Goal: Task Accomplishment & Management: Use online tool/utility

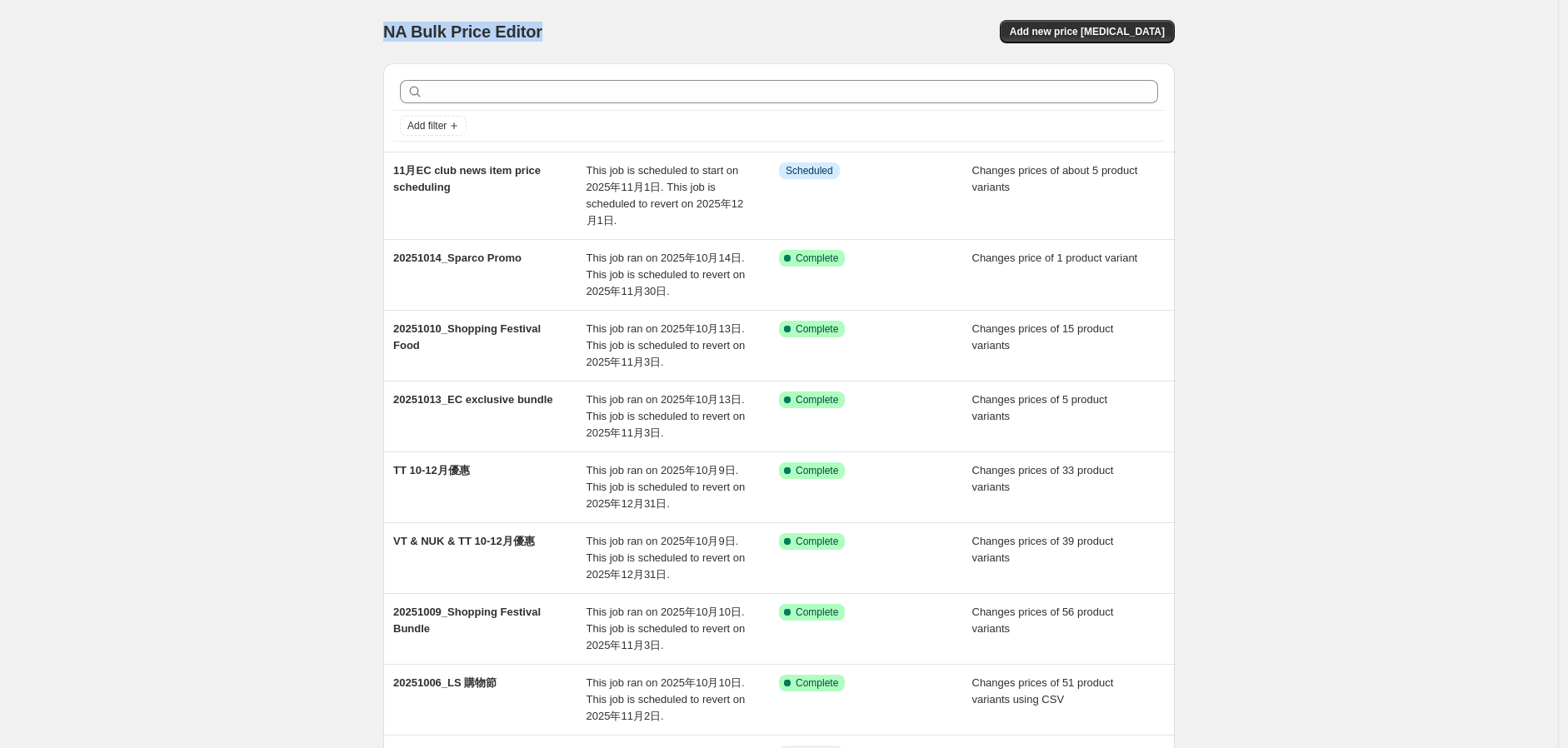
drag, startPoint x: 356, startPoint y: 22, endPoint x: 570, endPoint y: 30, distance: 214.1
click at [570, 30] on div "NA Bulk Price Editor. This page is ready NA Bulk Price Editor Add new price [ME…" at bounding box center [778, 520] width 1557 height 1040
copy span "NA Bulk Price Editor"
click at [1104, 32] on span "Add new price [MEDICAL_DATA]" at bounding box center [1087, 31] width 155 height 13
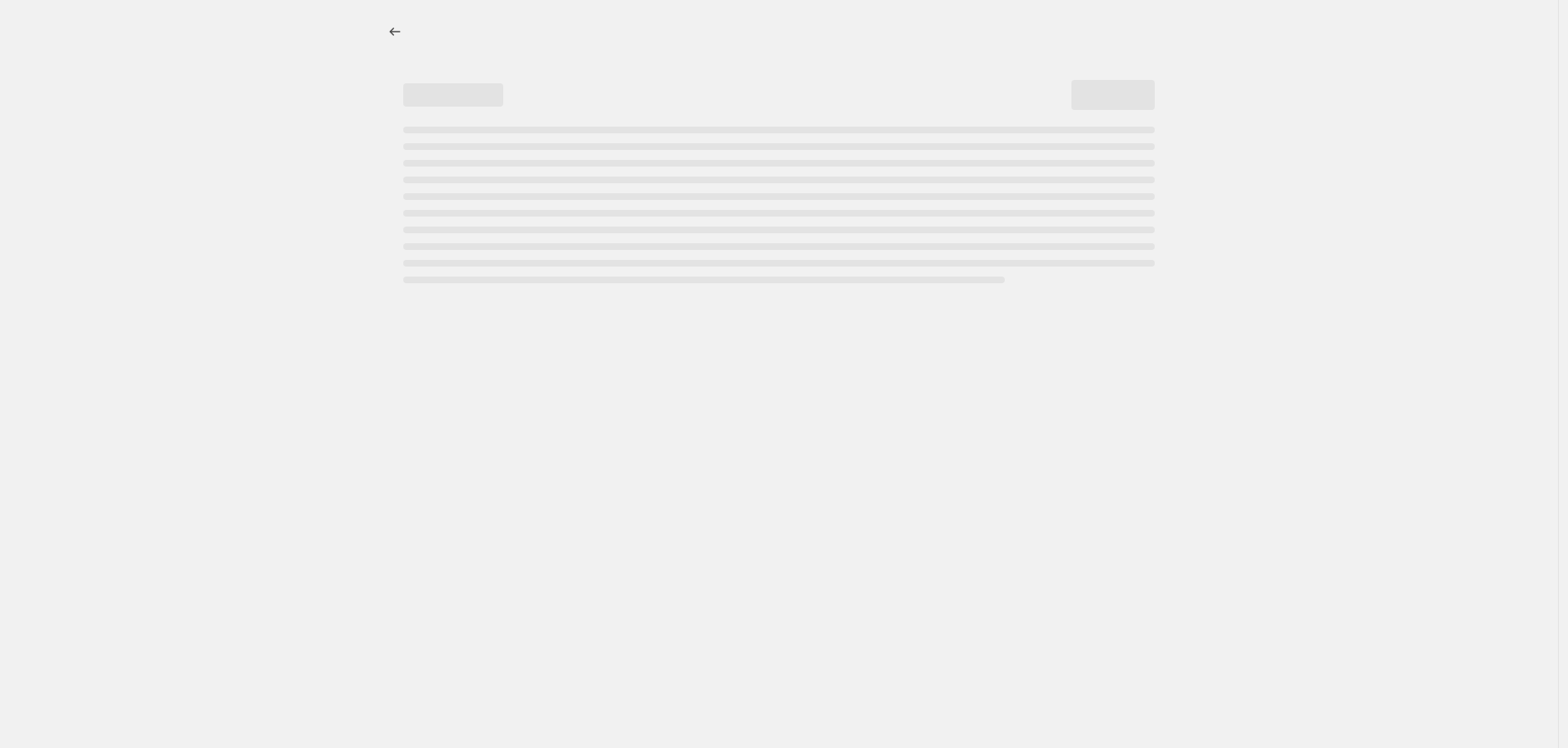
select select "percentage"
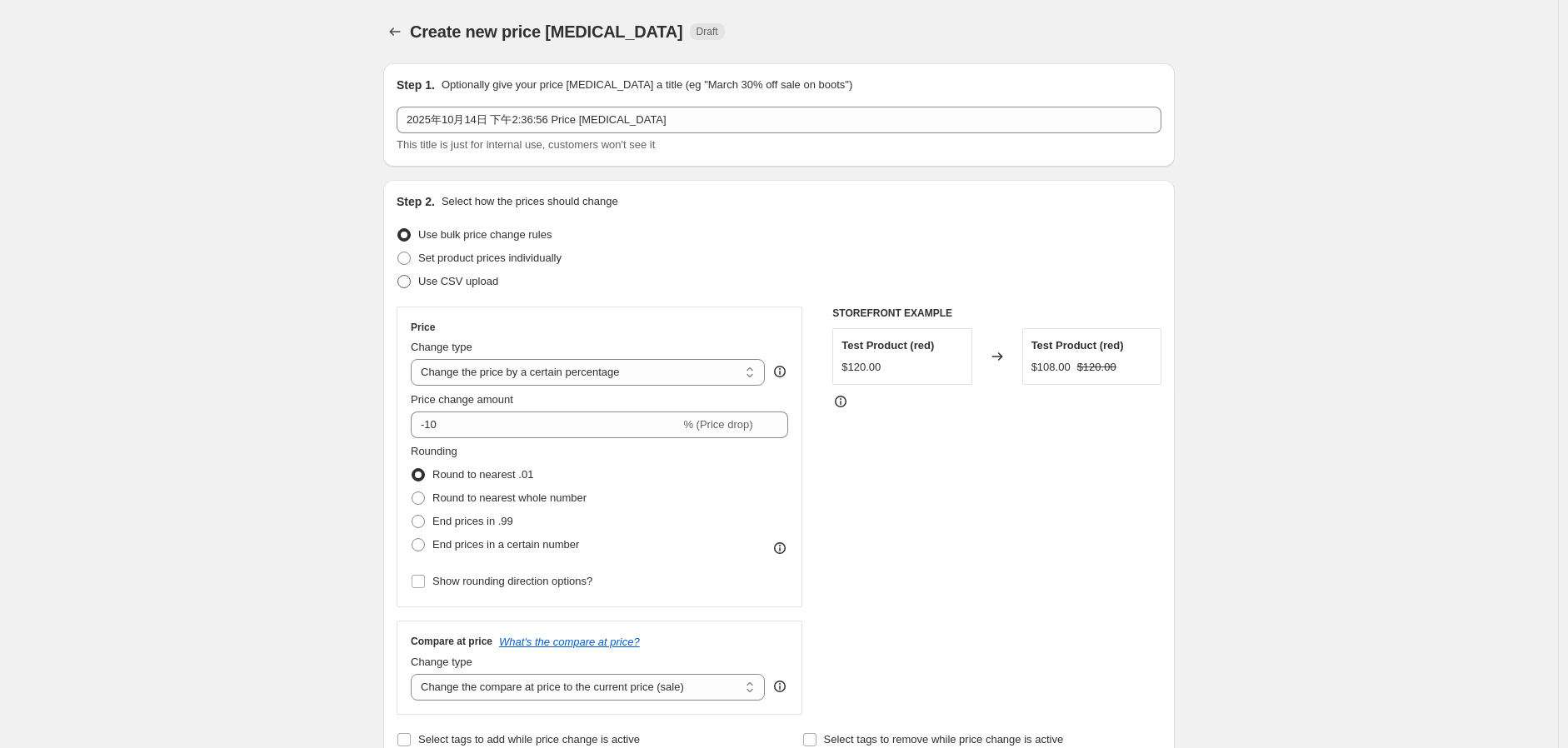
click at [427, 284] on span "Use CSV upload" at bounding box center [458, 281] width 80 height 12
click at [398, 276] on input "Use CSV upload" at bounding box center [397, 275] width 1 height 1
radio input "true"
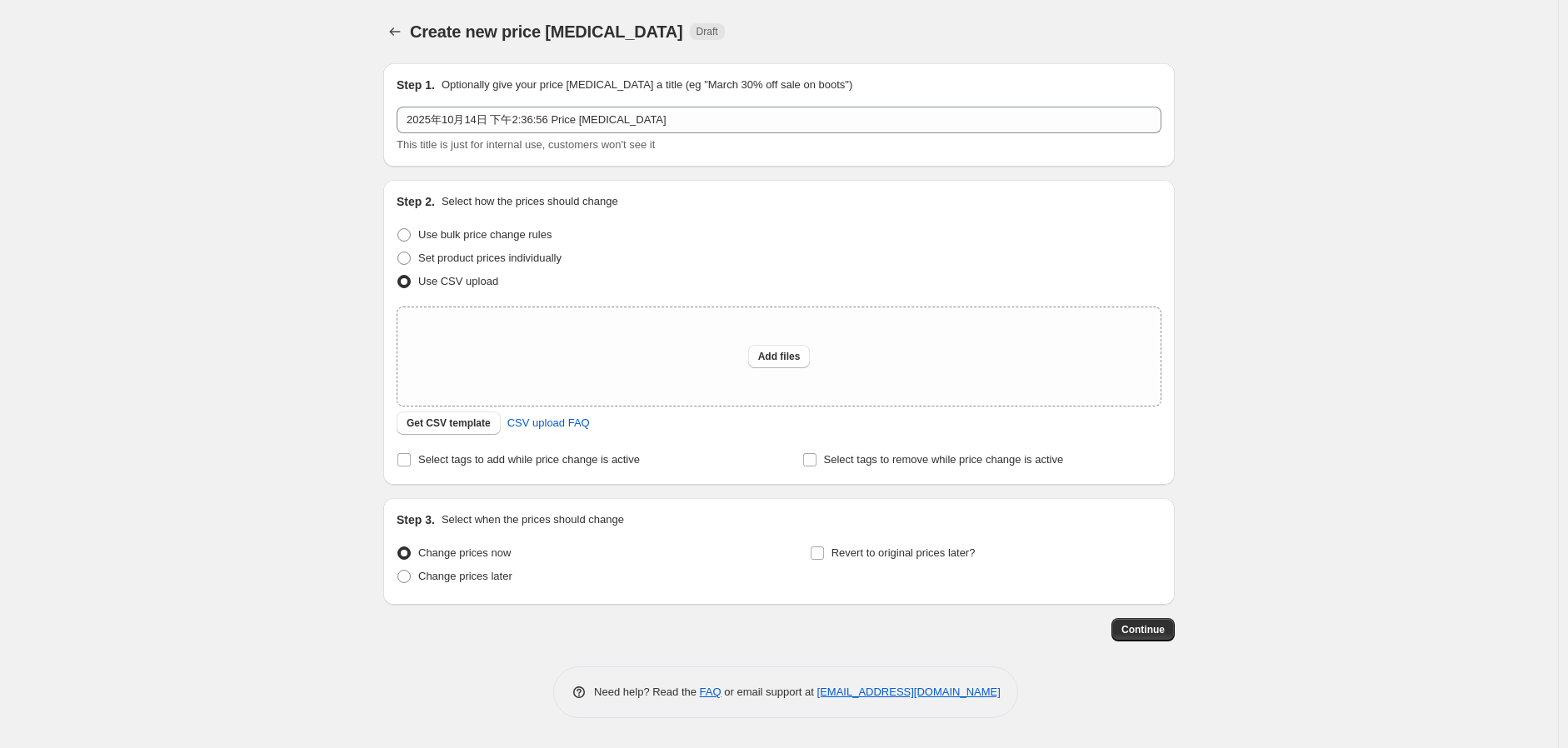
click at [809, 551] on div "Change prices now Change prices later Revert to original prices later?" at bounding box center [778, 565] width 764 height 50
click at [819, 554] on input "Revert to original prices later?" at bounding box center [817, 552] width 13 height 13
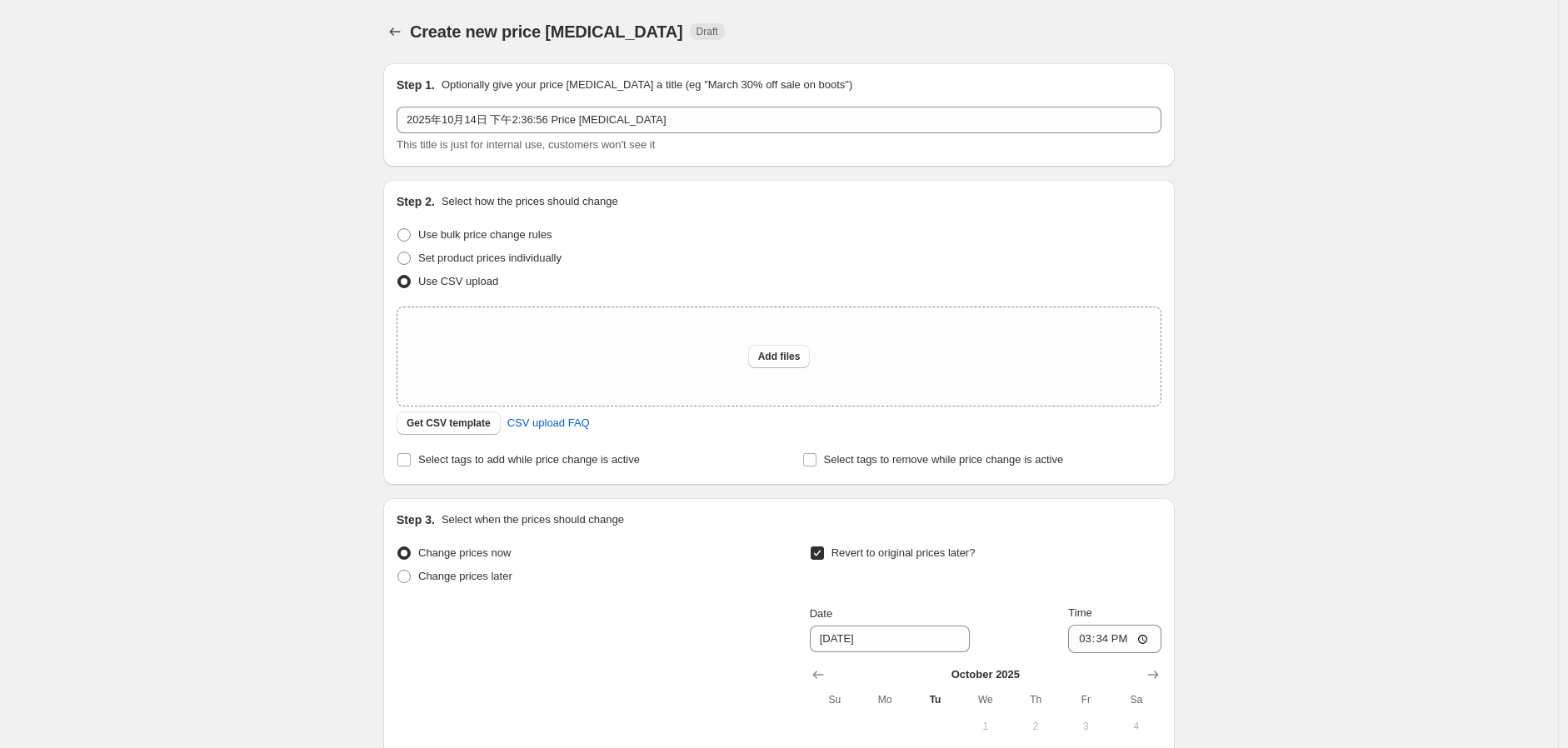
click at [812, 554] on div "Change prices now Change prices later Revert to original prices later? Date [DA…" at bounding box center [778, 693] width 764 height 305
click at [819, 553] on input "Revert to original prices later?" at bounding box center [817, 552] width 13 height 13
checkbox input "false"
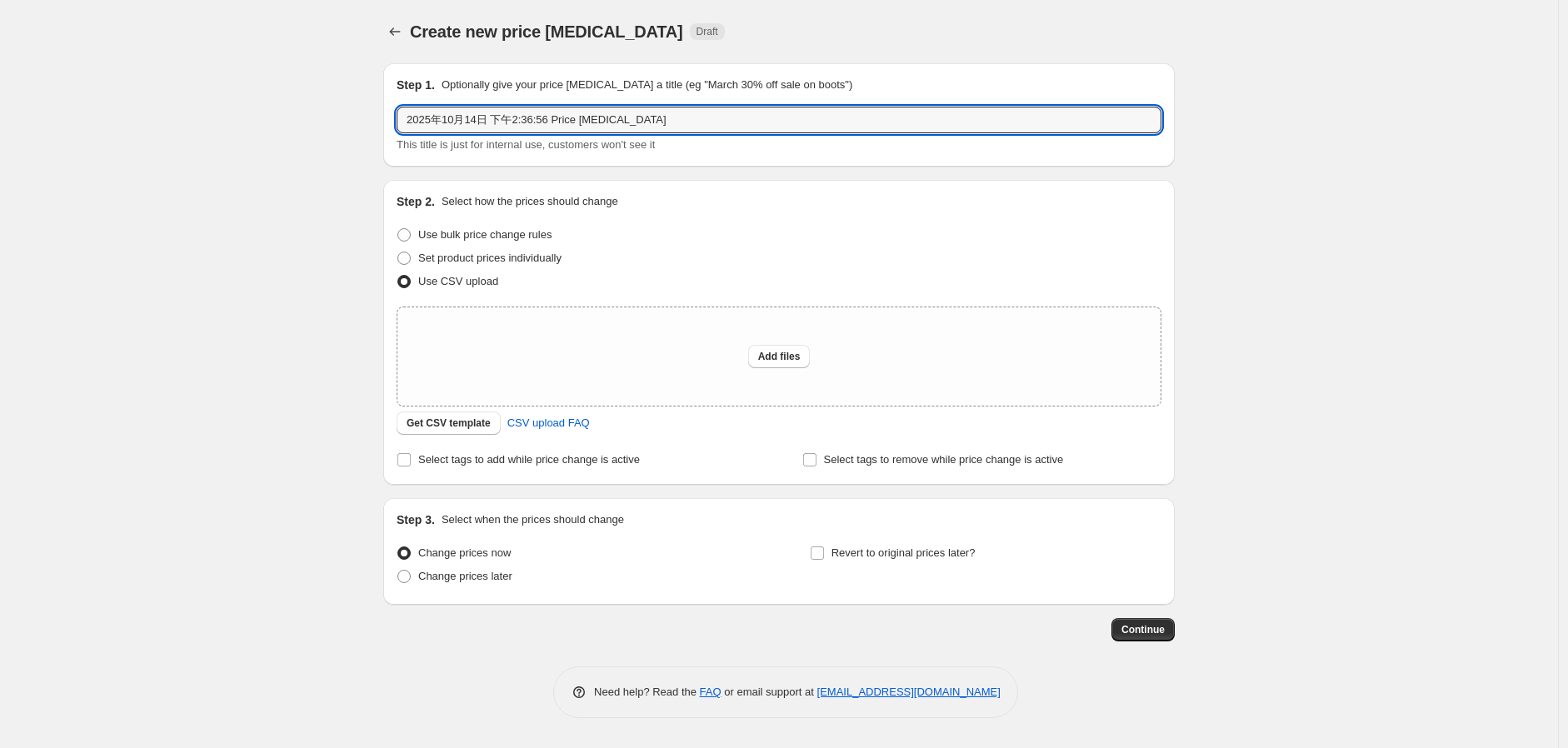
drag, startPoint x: 548, startPoint y: 110, endPoint x: 269, endPoint y: 145, distance: 281.2
click at [270, 144] on div "Create new price [MEDICAL_DATA]. This page is ready Create new price [MEDICAL_D…" at bounding box center [778, 374] width 1557 height 748
type input "20251010_Shopping Festival"
click at [410, 457] on input "Select tags to add while price change is active" at bounding box center [403, 459] width 13 height 13
checkbox input "true"
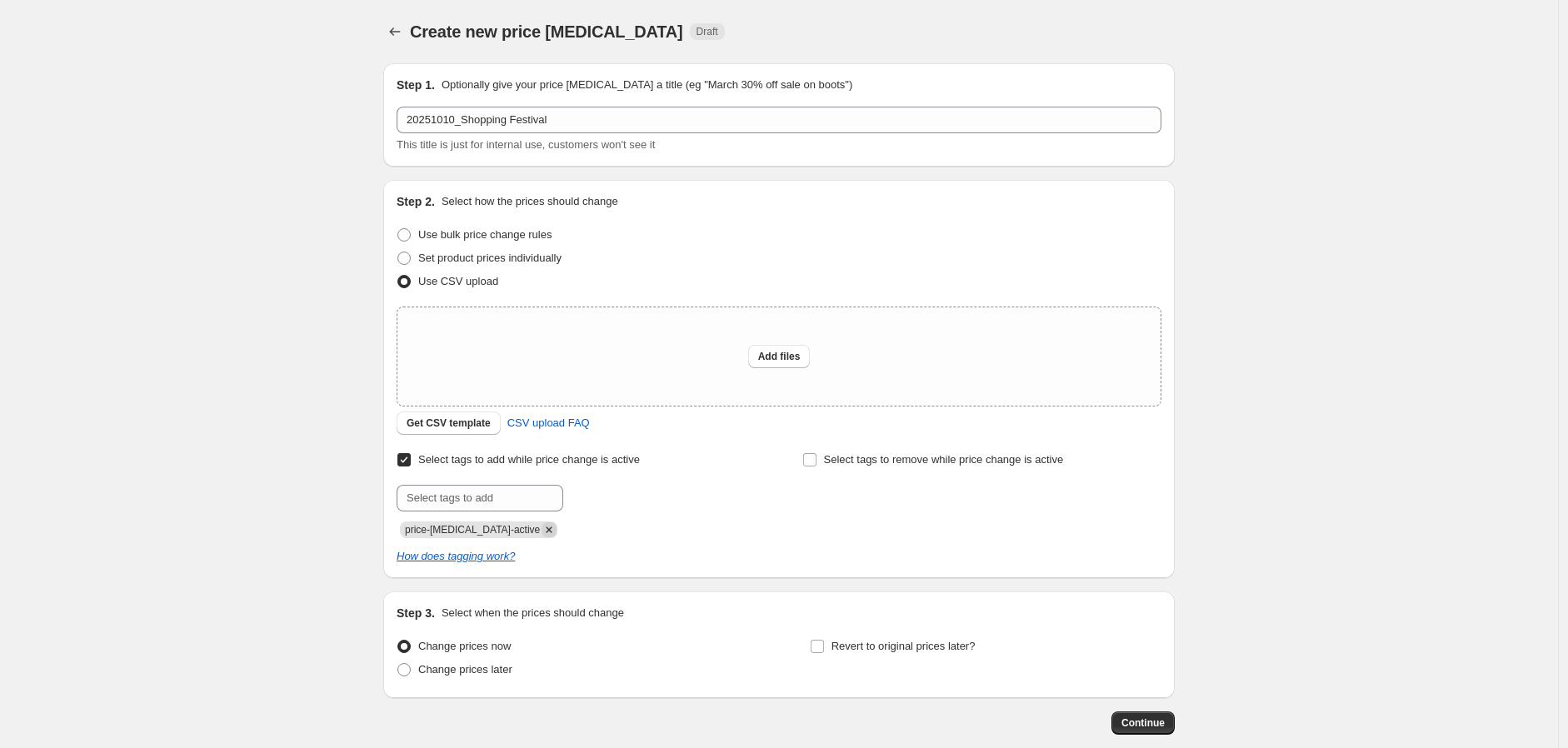
click at [541, 526] on icon "Remove price-change-job-active" at bounding box center [548, 529] width 15 height 15
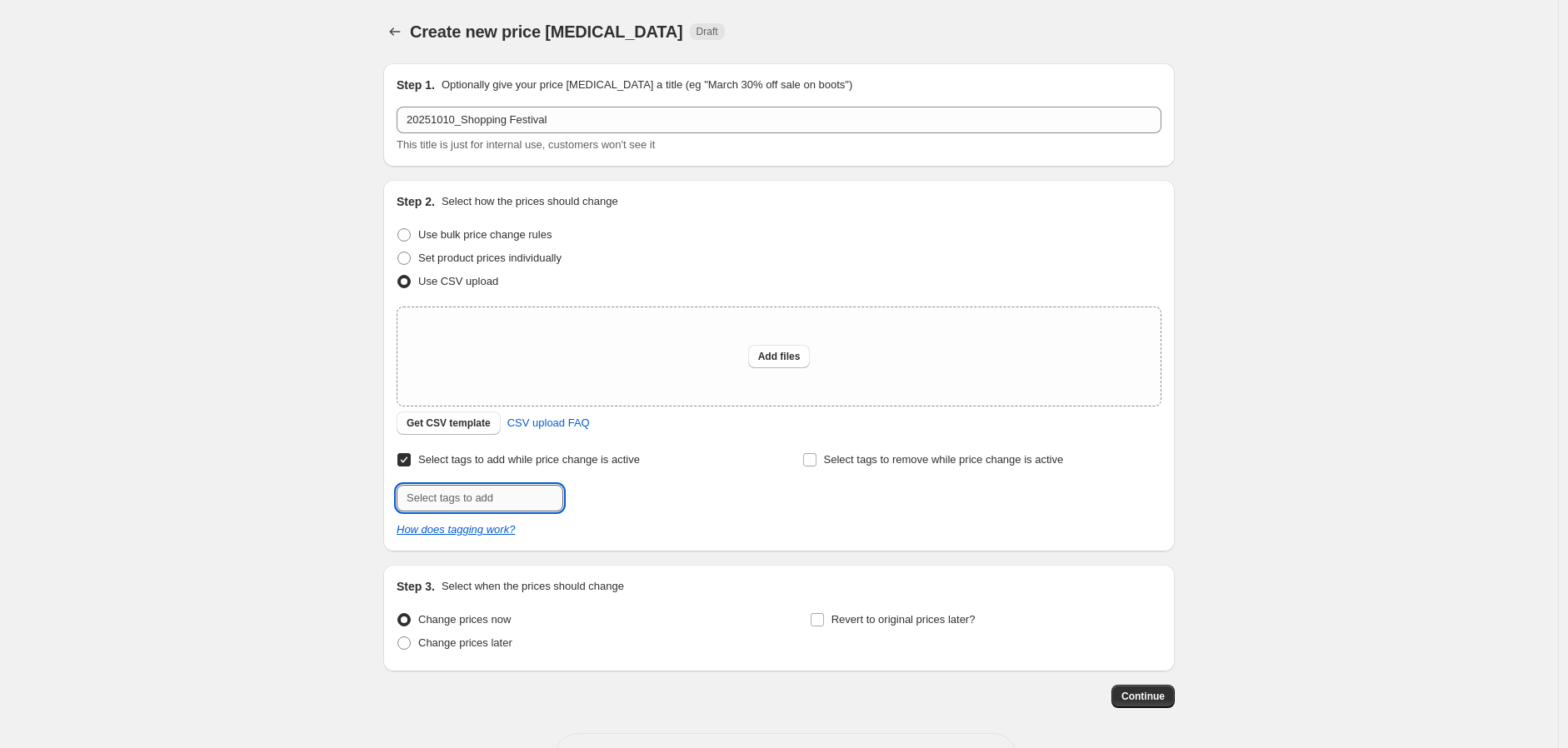
click at [531, 498] on input "text" at bounding box center [480, 498] width 167 height 26
type input "2025購物節"
click at [614, 498] on span "2025購物節" at bounding box center [626, 496] width 53 height 11
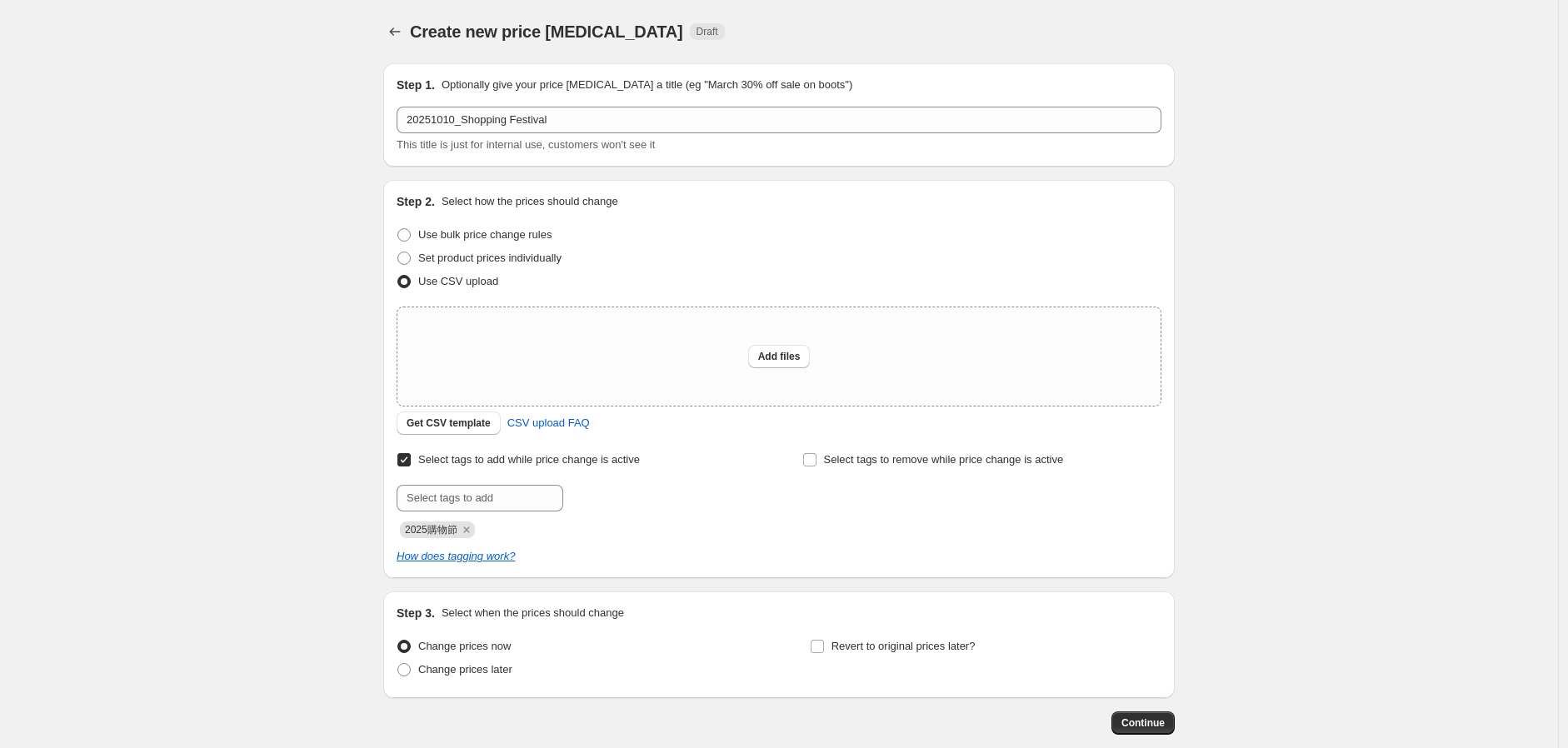
drag, startPoint x: 1435, startPoint y: 150, endPoint x: 1455, endPoint y: 25, distance: 126.6
click at [1435, 147] on div "Create new price [MEDICAL_DATA]. This page is ready Create new price [MEDICAL_D…" at bounding box center [778, 418] width 1557 height 836
click at [453, 421] on span "Get CSV template" at bounding box center [449, 422] width 84 height 13
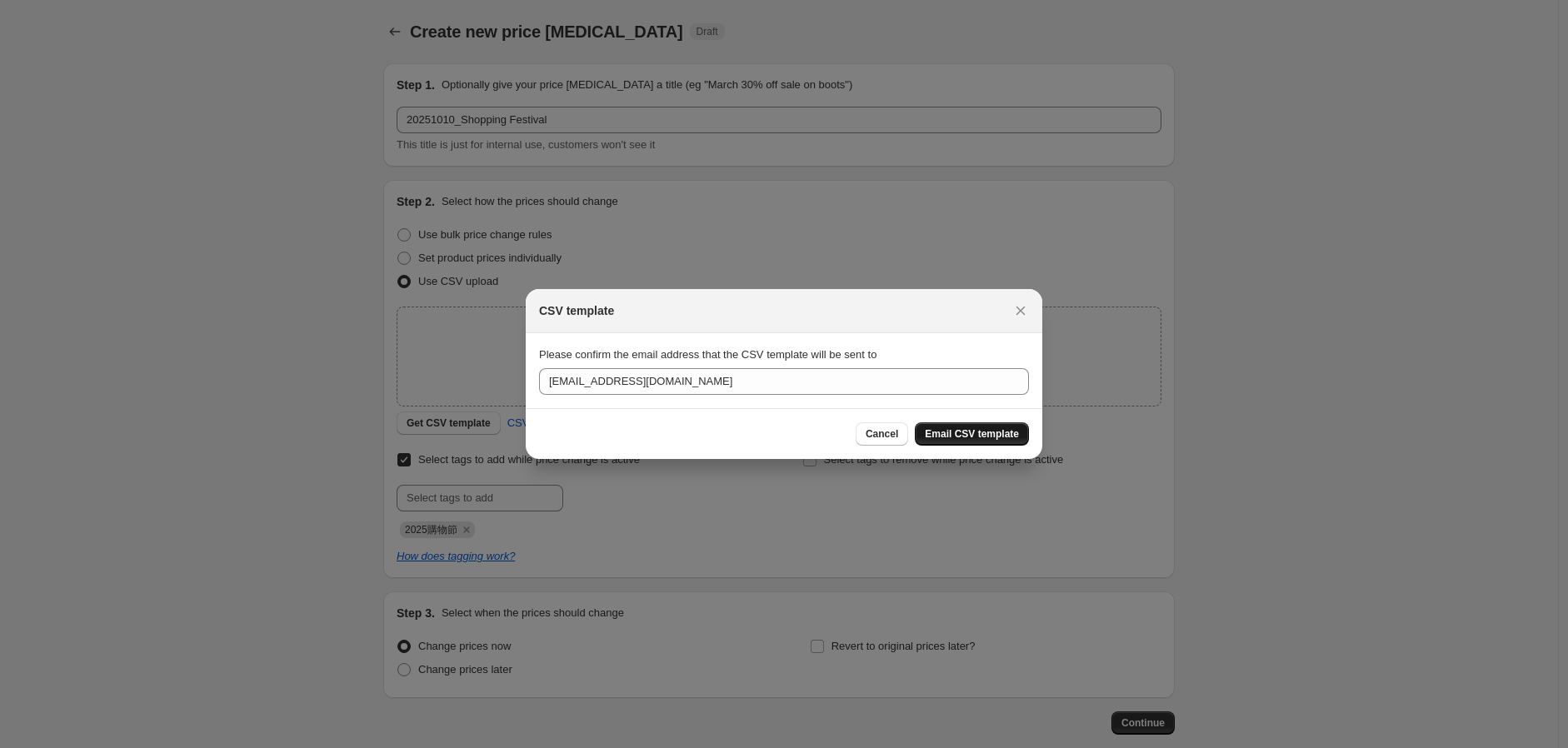
click at [945, 428] on span "Email CSV template" at bounding box center [972, 433] width 94 height 13
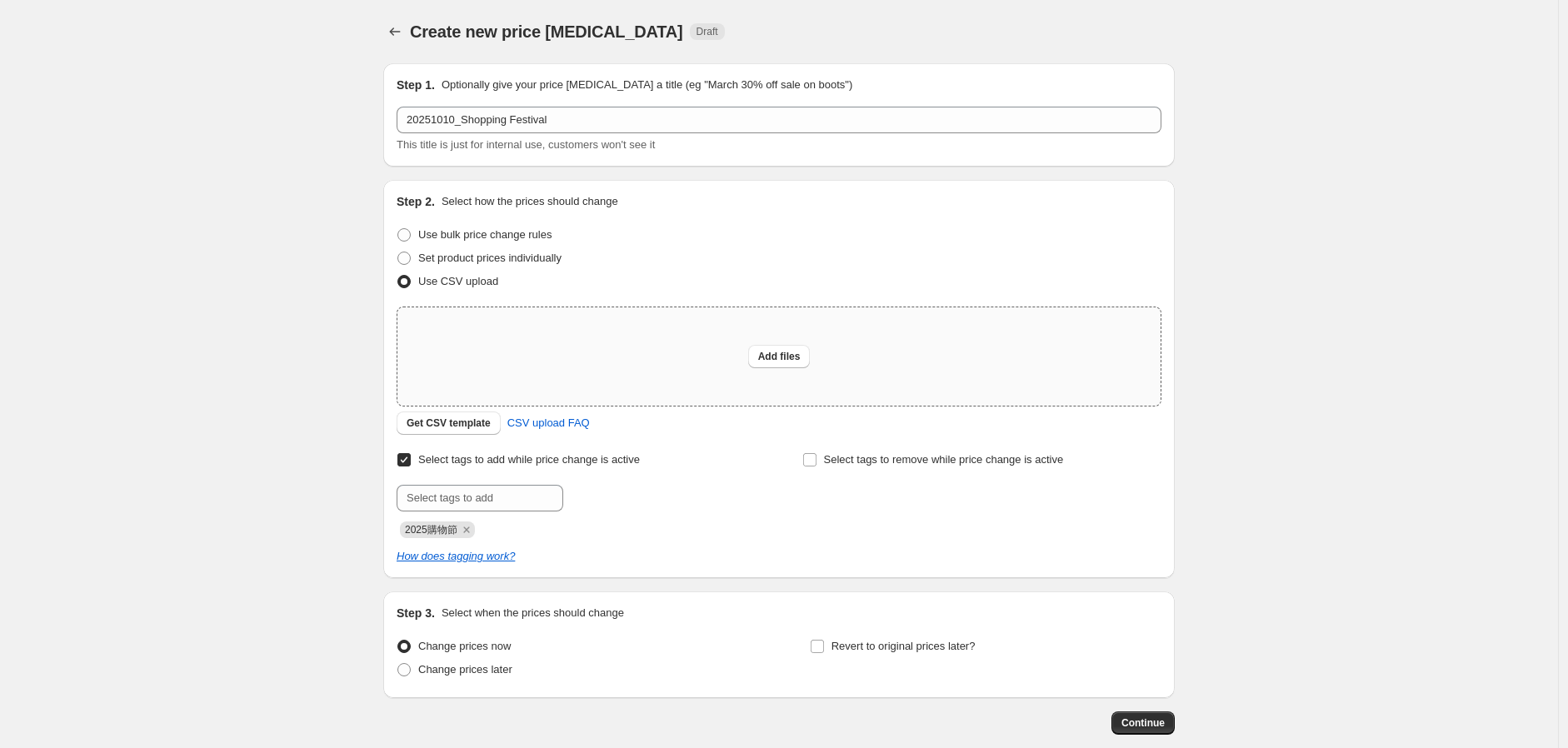
click at [797, 369] on div "Add files" at bounding box center [778, 356] width 763 height 98
click at [781, 355] on span "Add files" at bounding box center [779, 356] width 42 height 13
click at [1130, 716] on span "Continue" at bounding box center [1142, 722] width 43 height 13
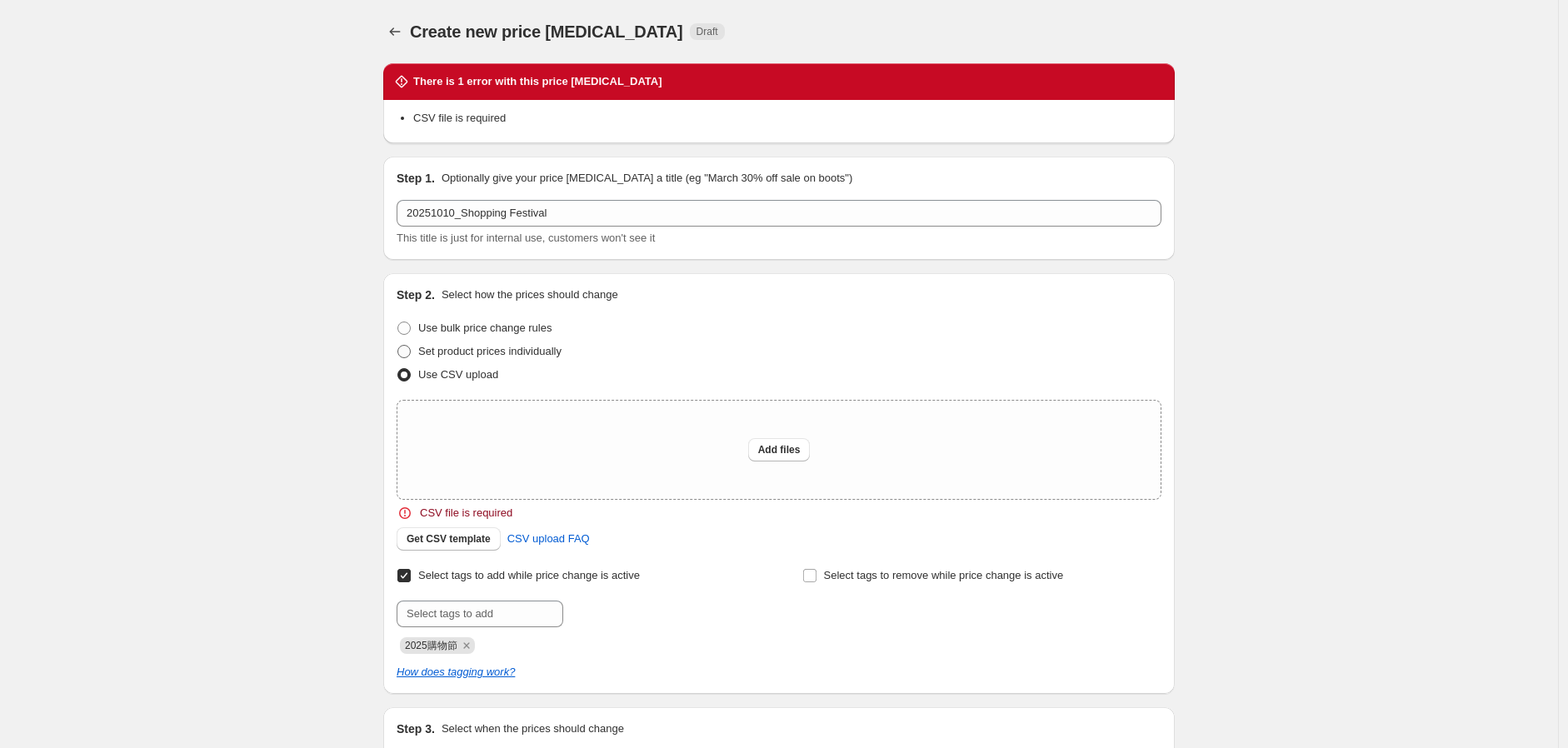
click at [416, 340] on label "Set product prices individually" at bounding box center [479, 351] width 165 height 24
click at [398, 345] on input "Set product prices individually" at bounding box center [397, 345] width 1 height 1
radio input "true"
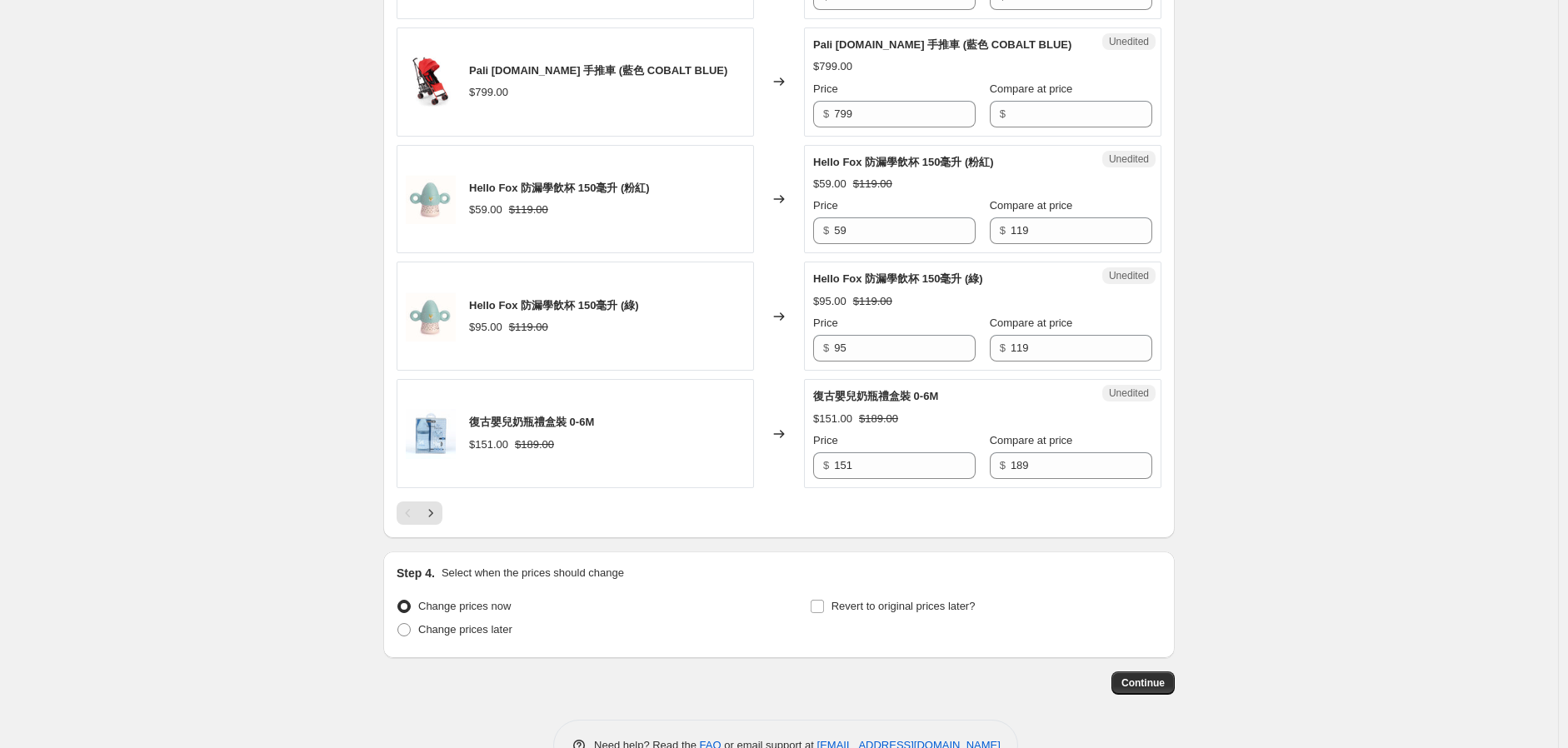
scroll to position [2679, 0]
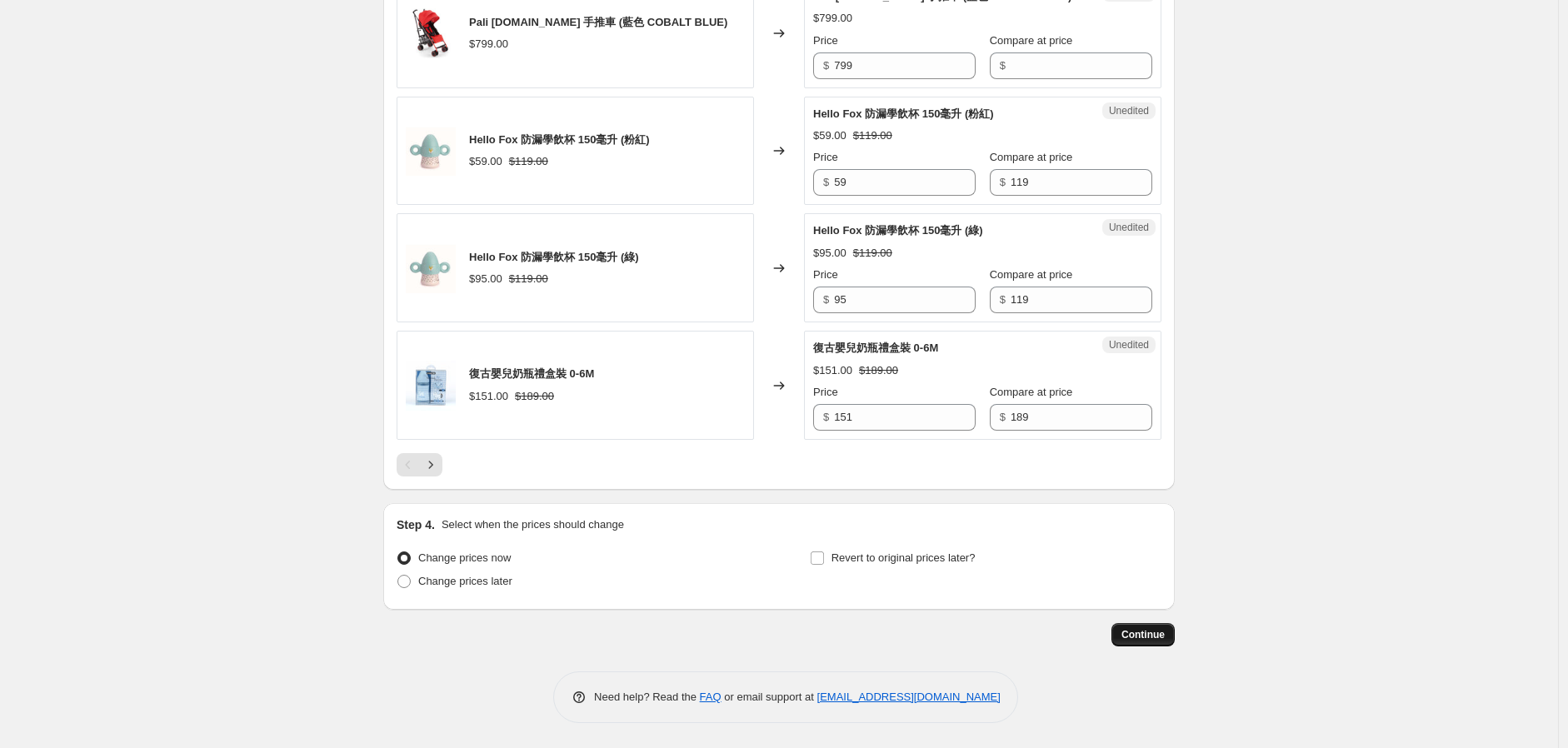
click at [1131, 627] on button "Continue" at bounding box center [1143, 634] width 63 height 24
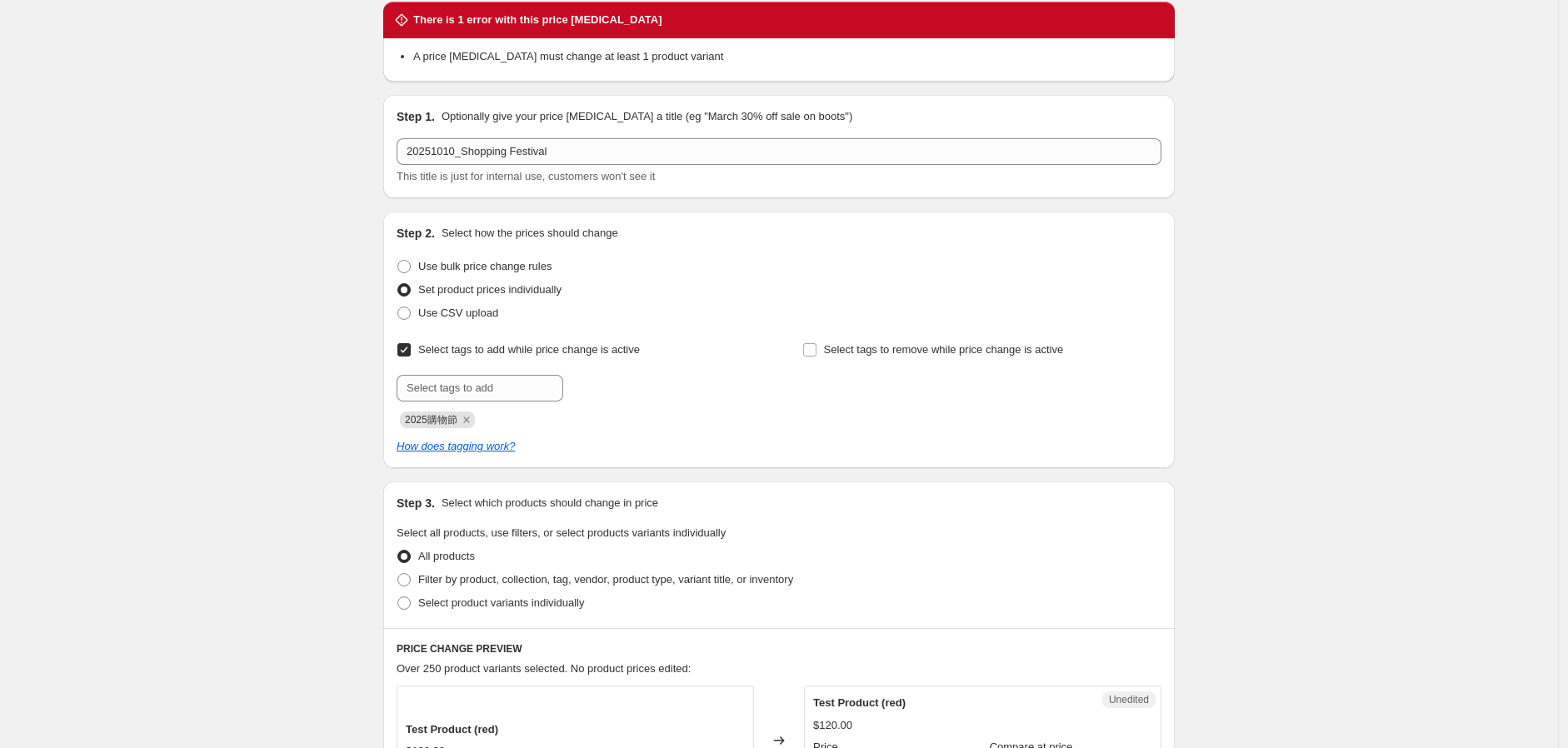
scroll to position [92, 0]
